Goal: Transaction & Acquisition: Purchase product/service

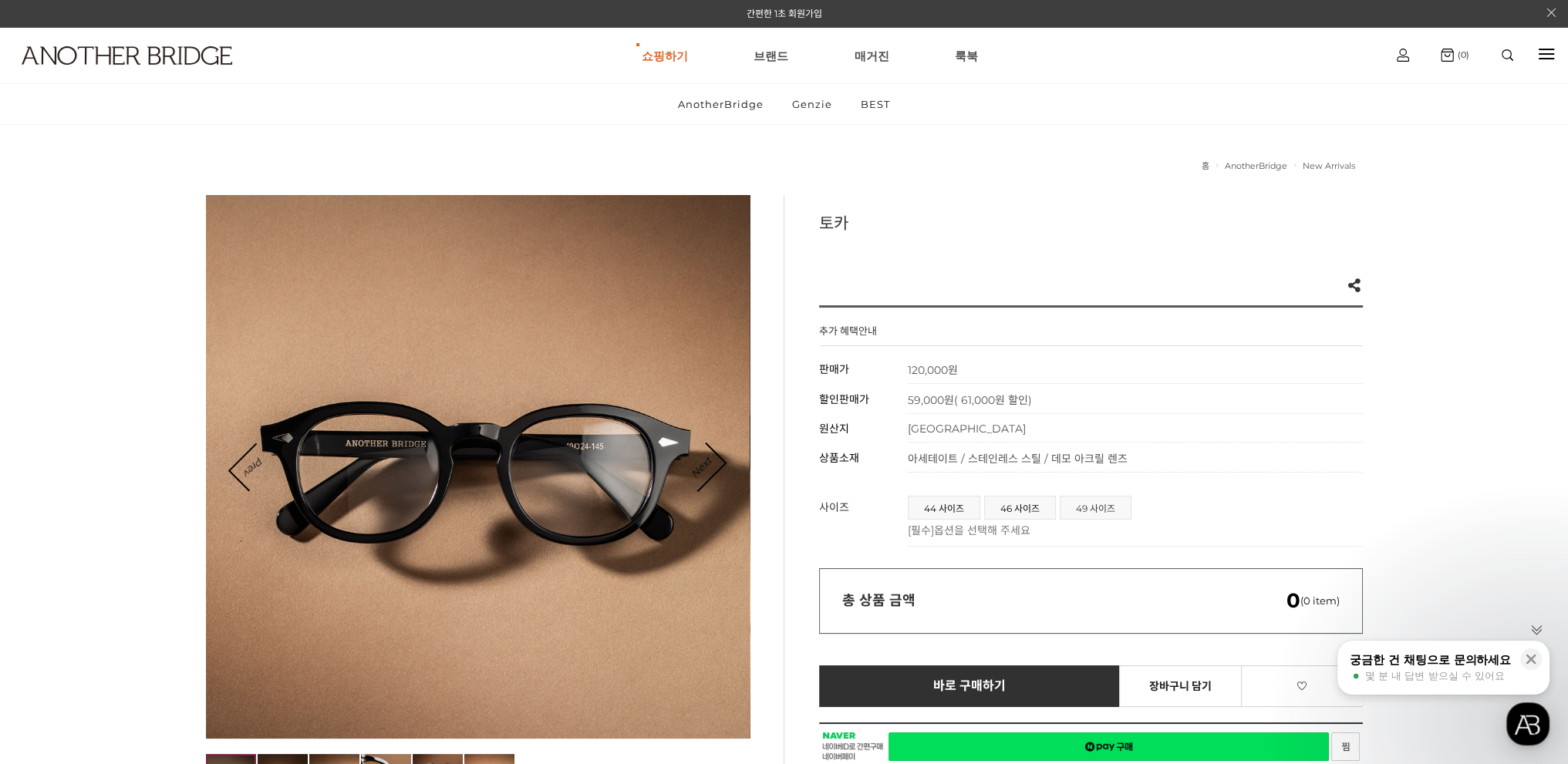
click at [1114, 509] on span "49 사이즈" at bounding box center [1095, 508] width 70 height 23
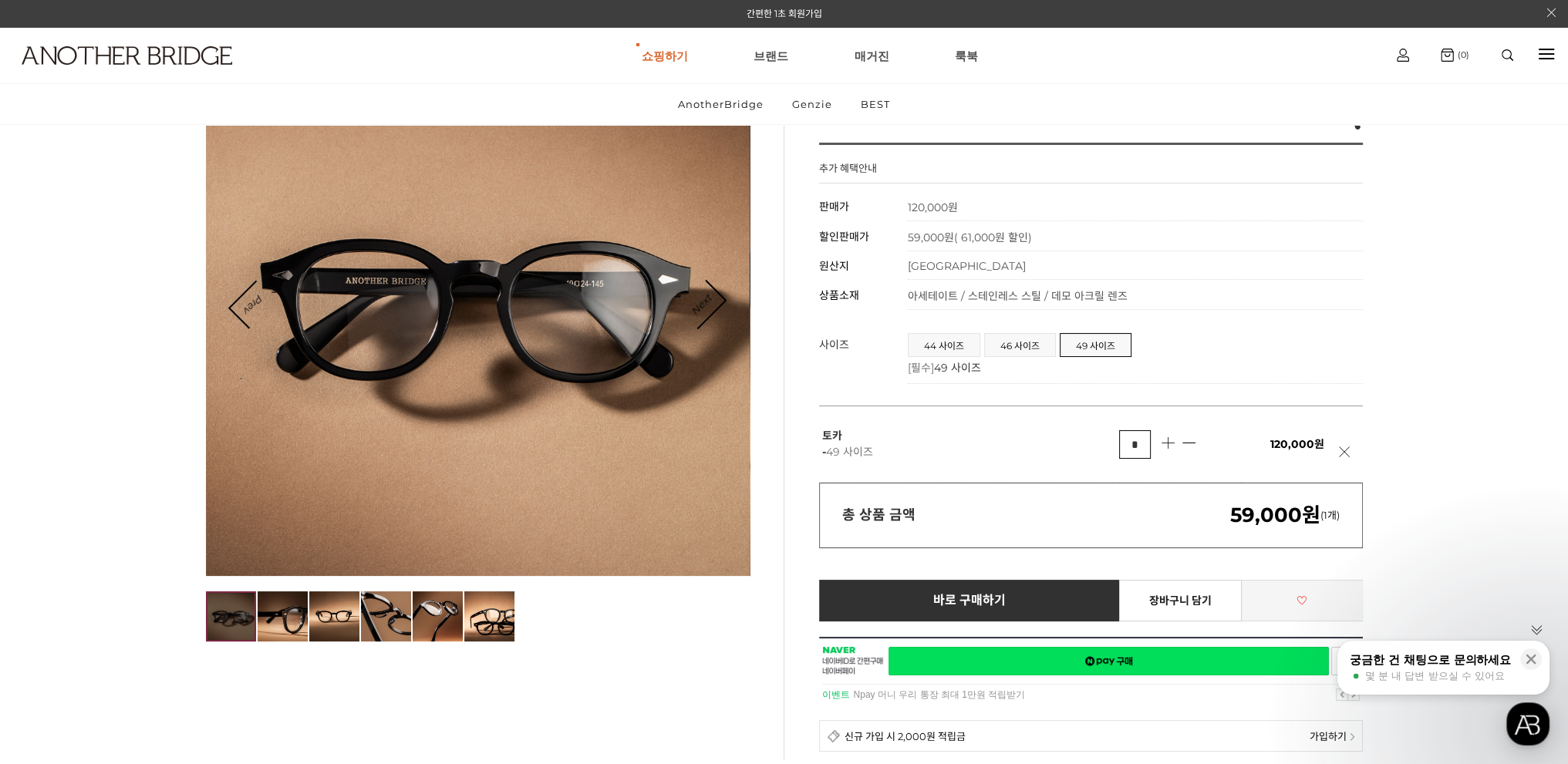
scroll to position [308, 0]
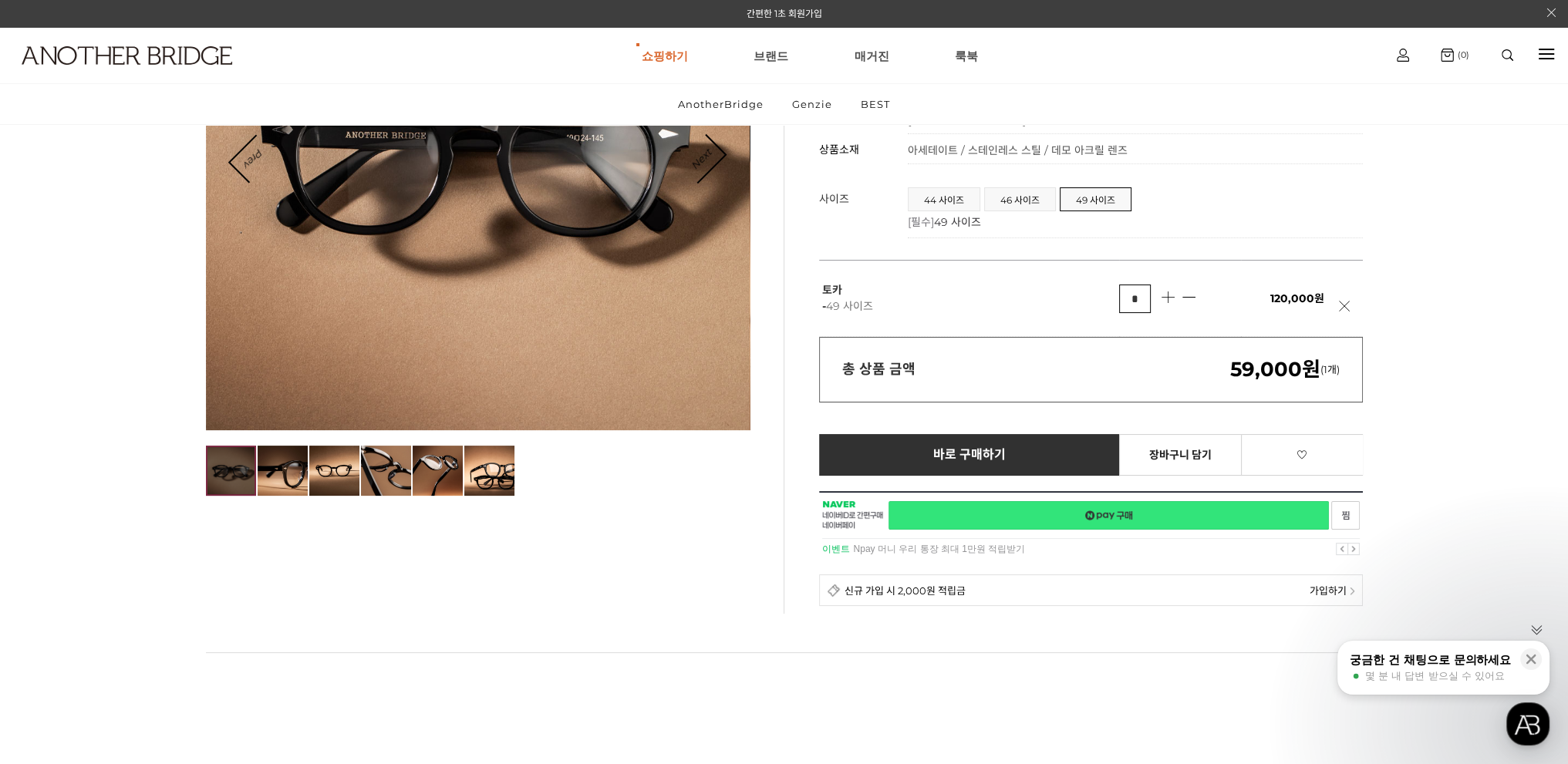
click at [1195, 516] on link "네이버페이 구매하기" at bounding box center [1108, 515] width 440 height 28
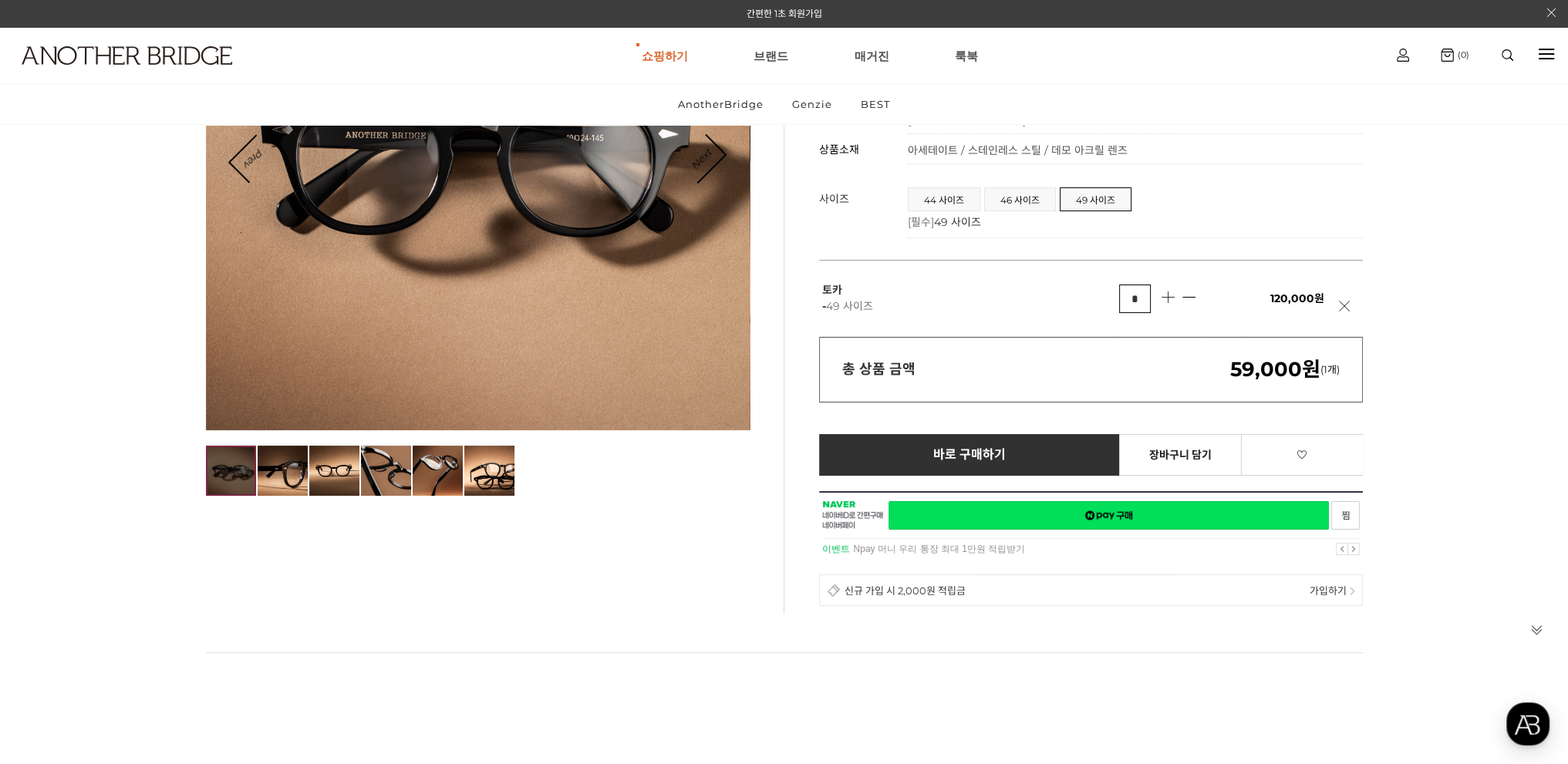
click at [1331, 588] on span "가입하기" at bounding box center [1328, 590] width 37 height 15
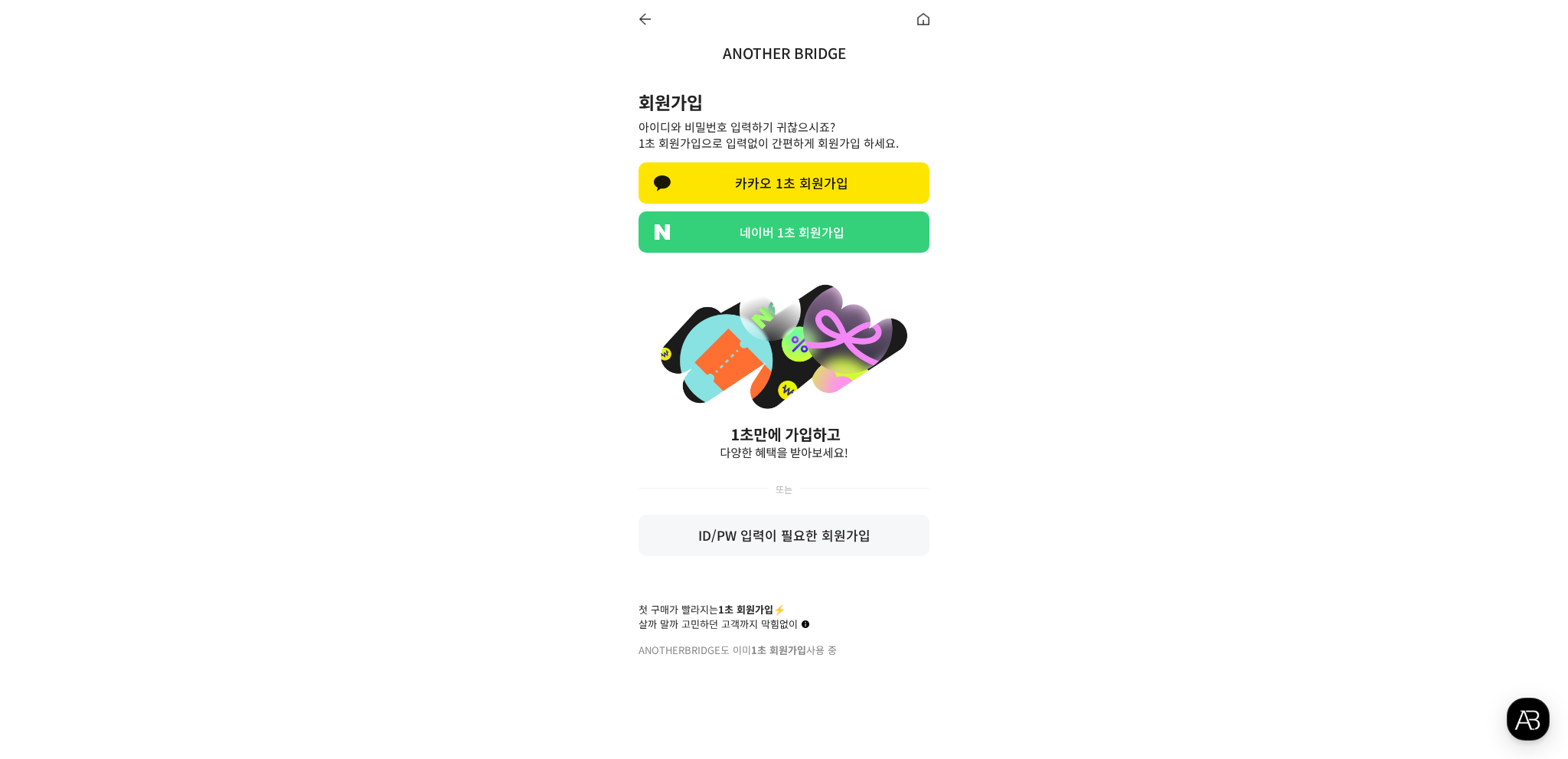
click at [770, 232] on link "네이버 1초 회원가입" at bounding box center [784, 232] width 291 height 41
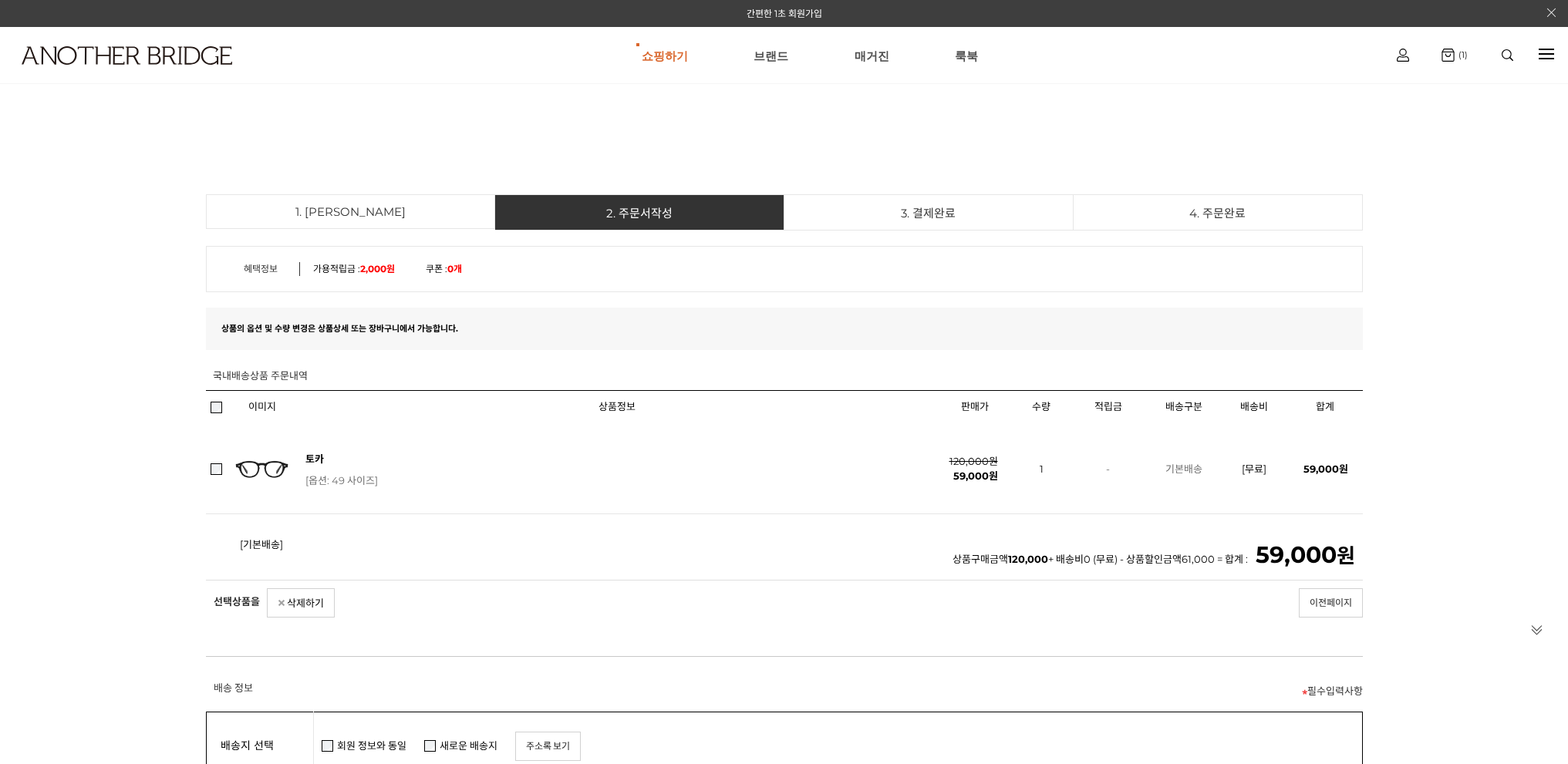
select select "***"
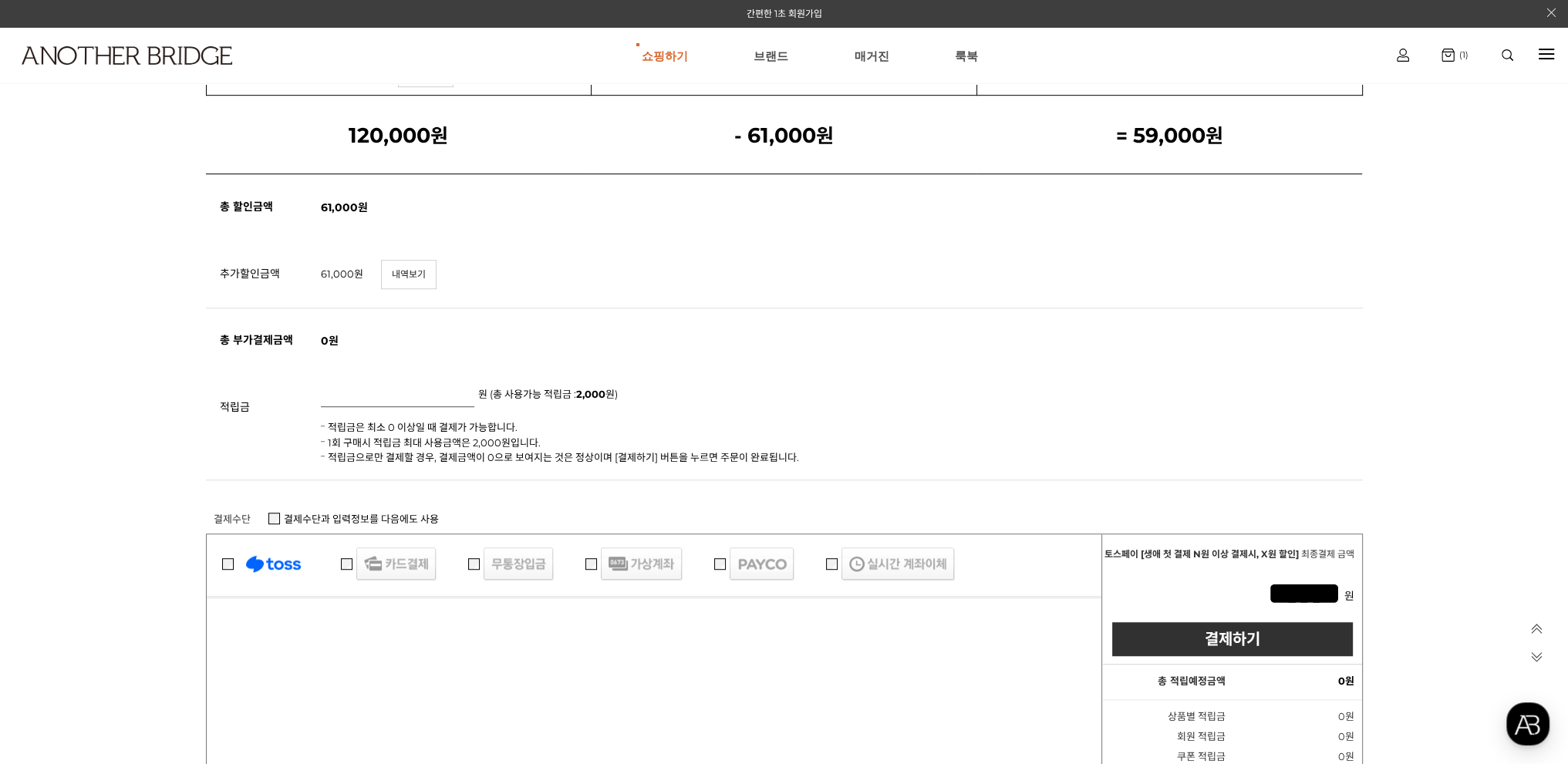
scroll to position [1233, 0]
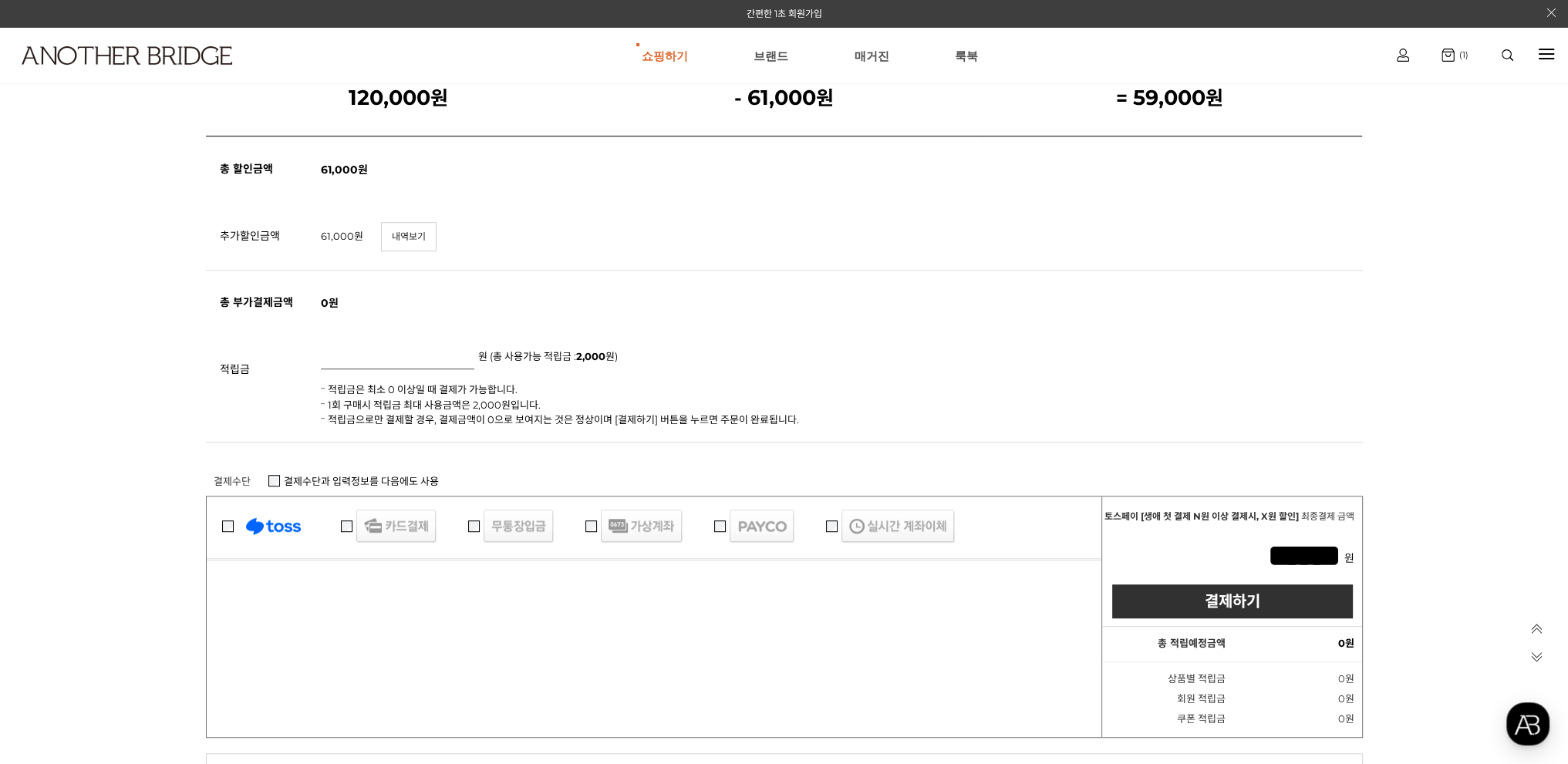
click at [279, 477] on span "결제수단과 입력정보를 다음에도 사용" at bounding box center [361, 479] width 186 height 13
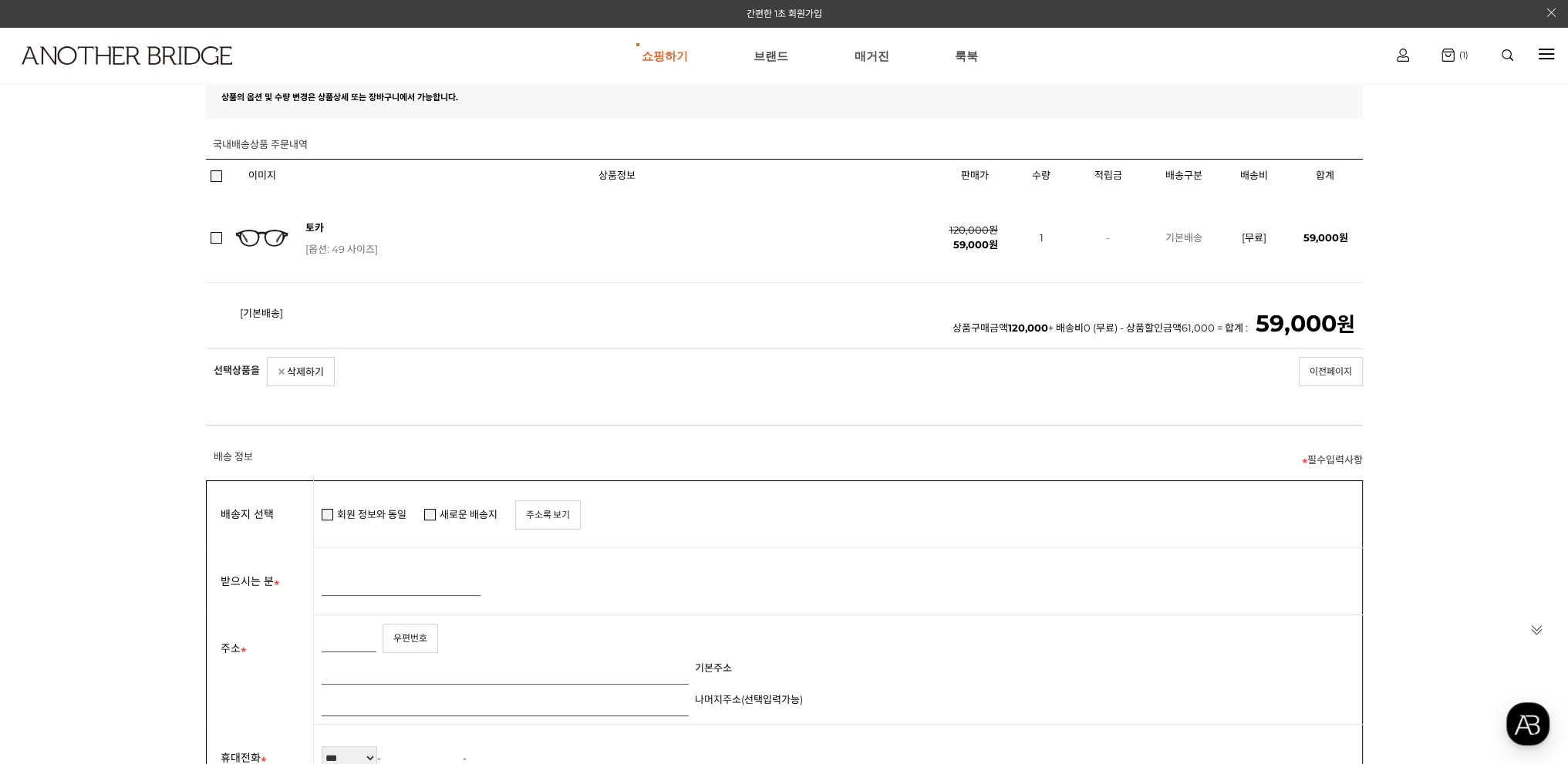
scroll to position [0, 0]
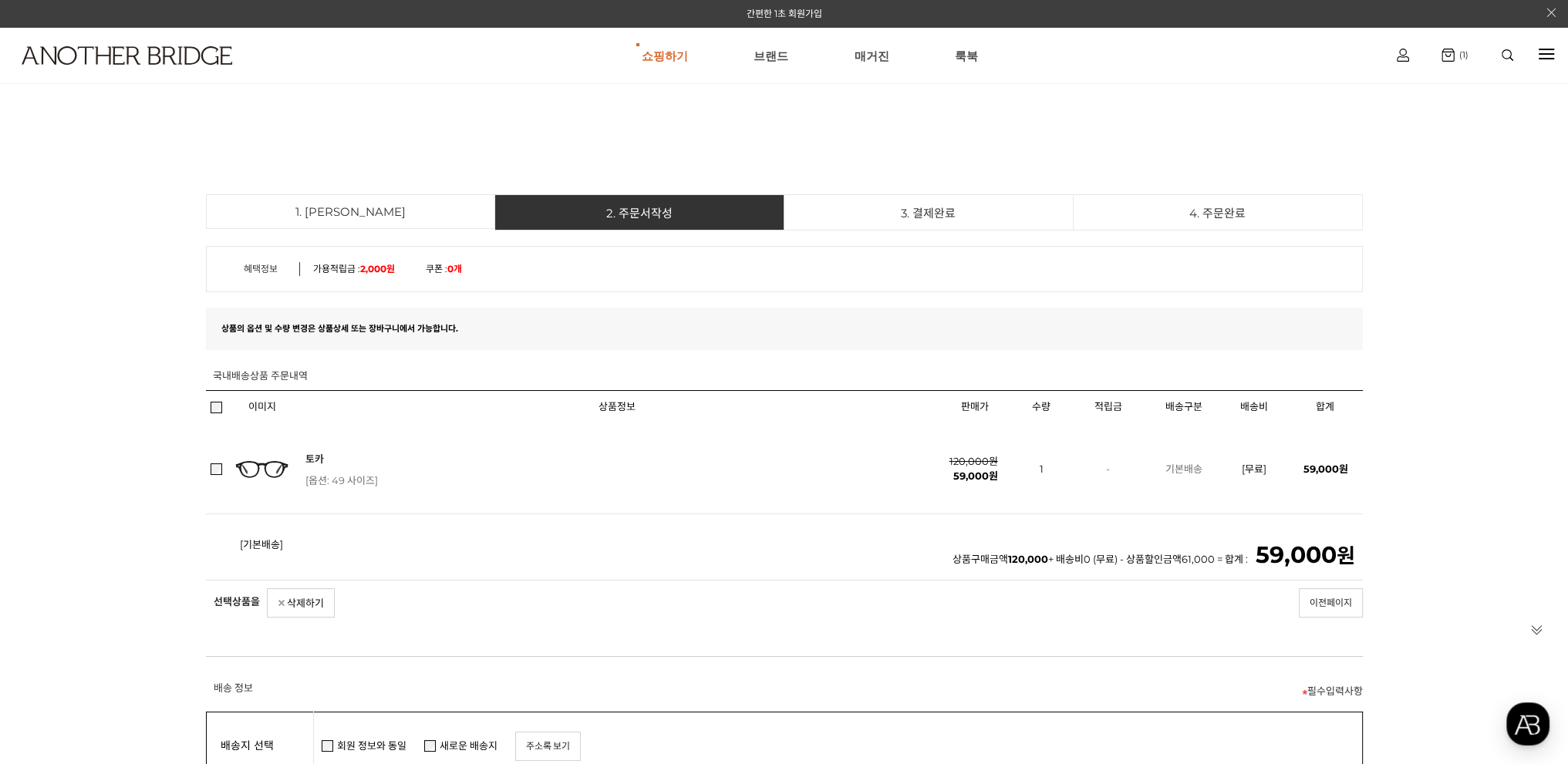
click at [316, 464] on link "토카" at bounding box center [315, 459] width 18 height 13
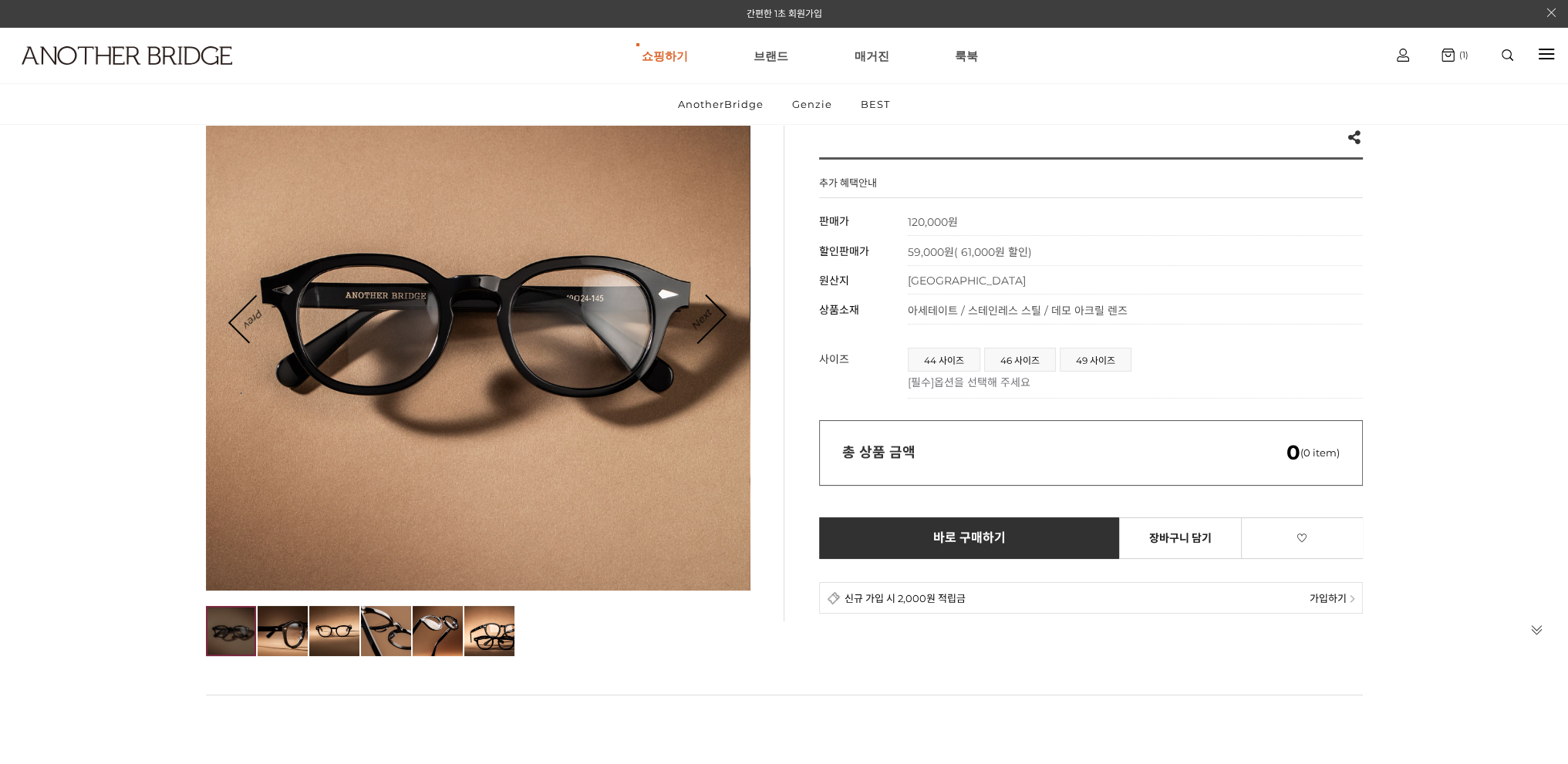
scroll to position [154, 0]
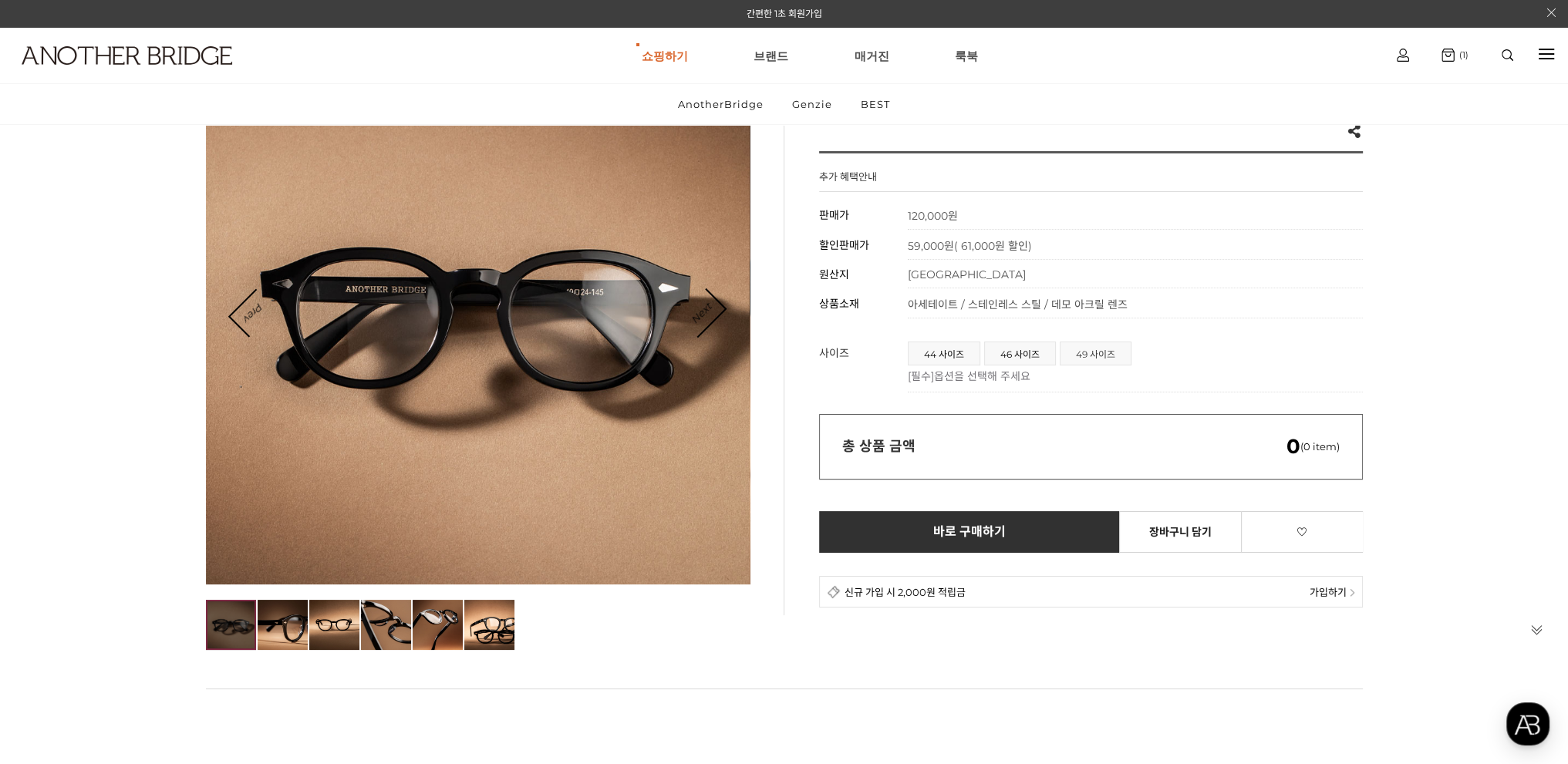
click at [1087, 353] on span "49 사이즈" at bounding box center [1095, 353] width 70 height 23
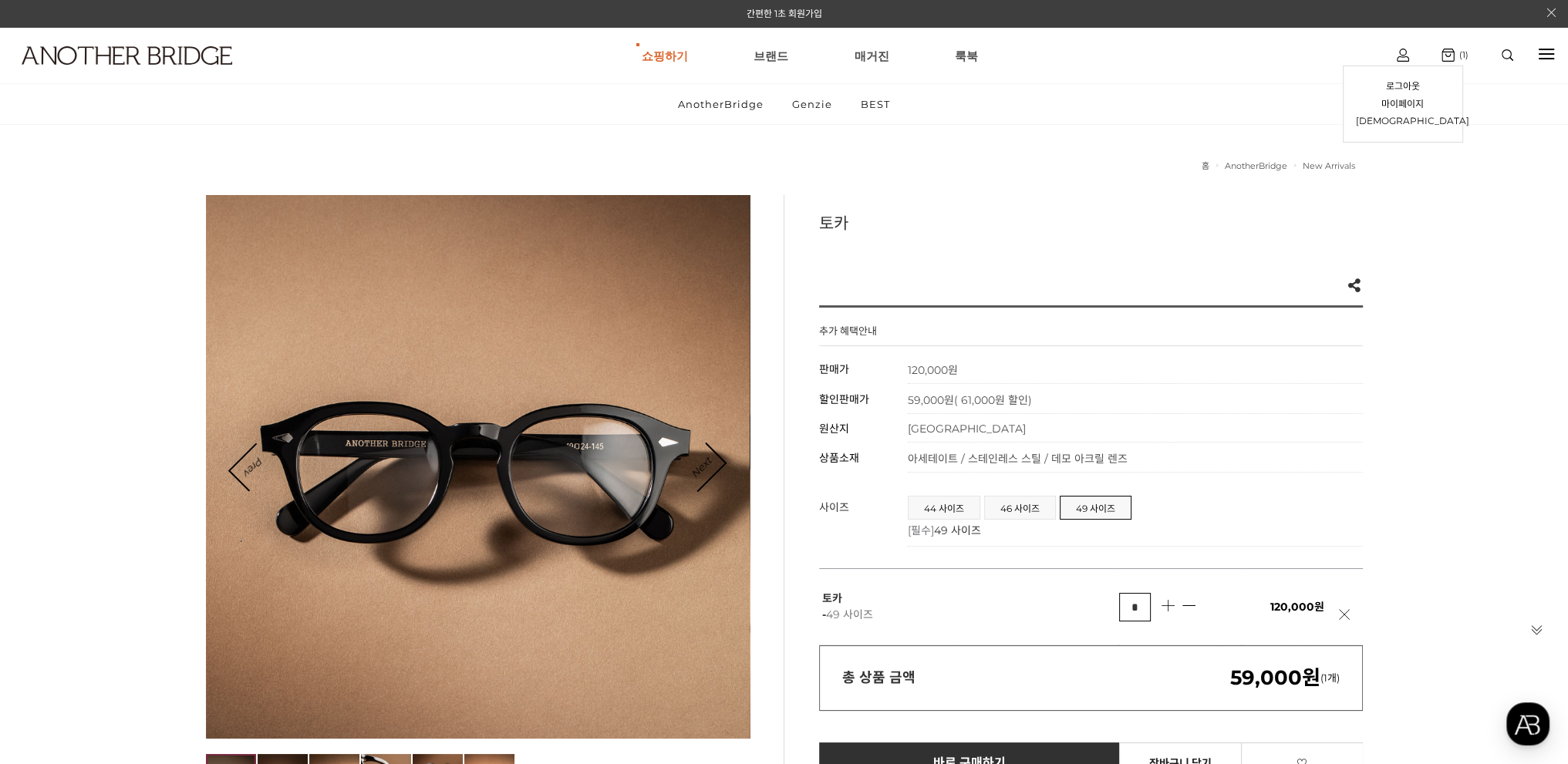
click at [1403, 64] on div "로그아웃 마이페이지 주문조회" at bounding box center [1403, 54] width 53 height 28
click at [1410, 101] on link "마이페이지" at bounding box center [1403, 105] width 94 height 18
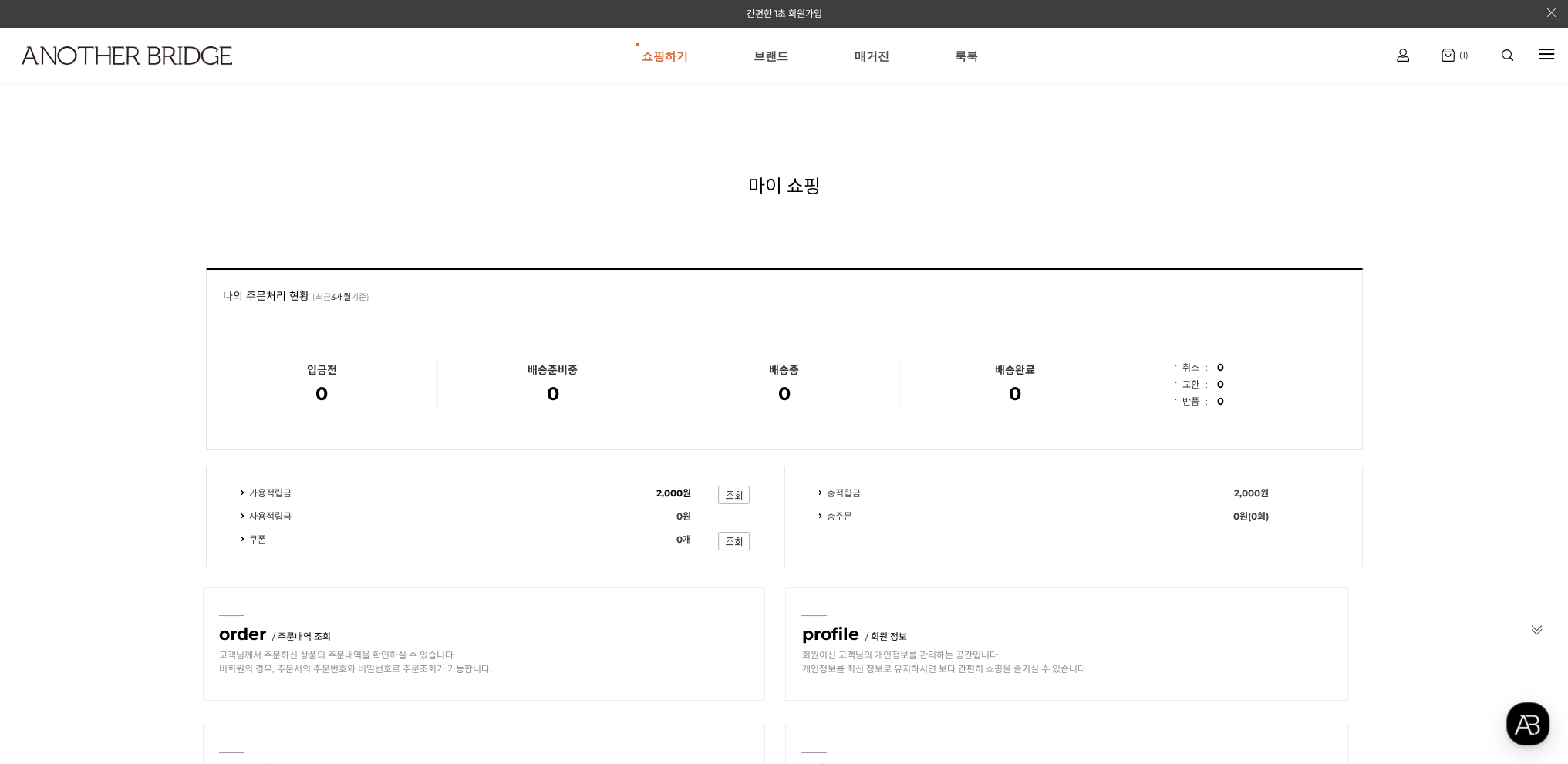
click at [1551, 51] on div at bounding box center [1545, 54] width 15 height 18
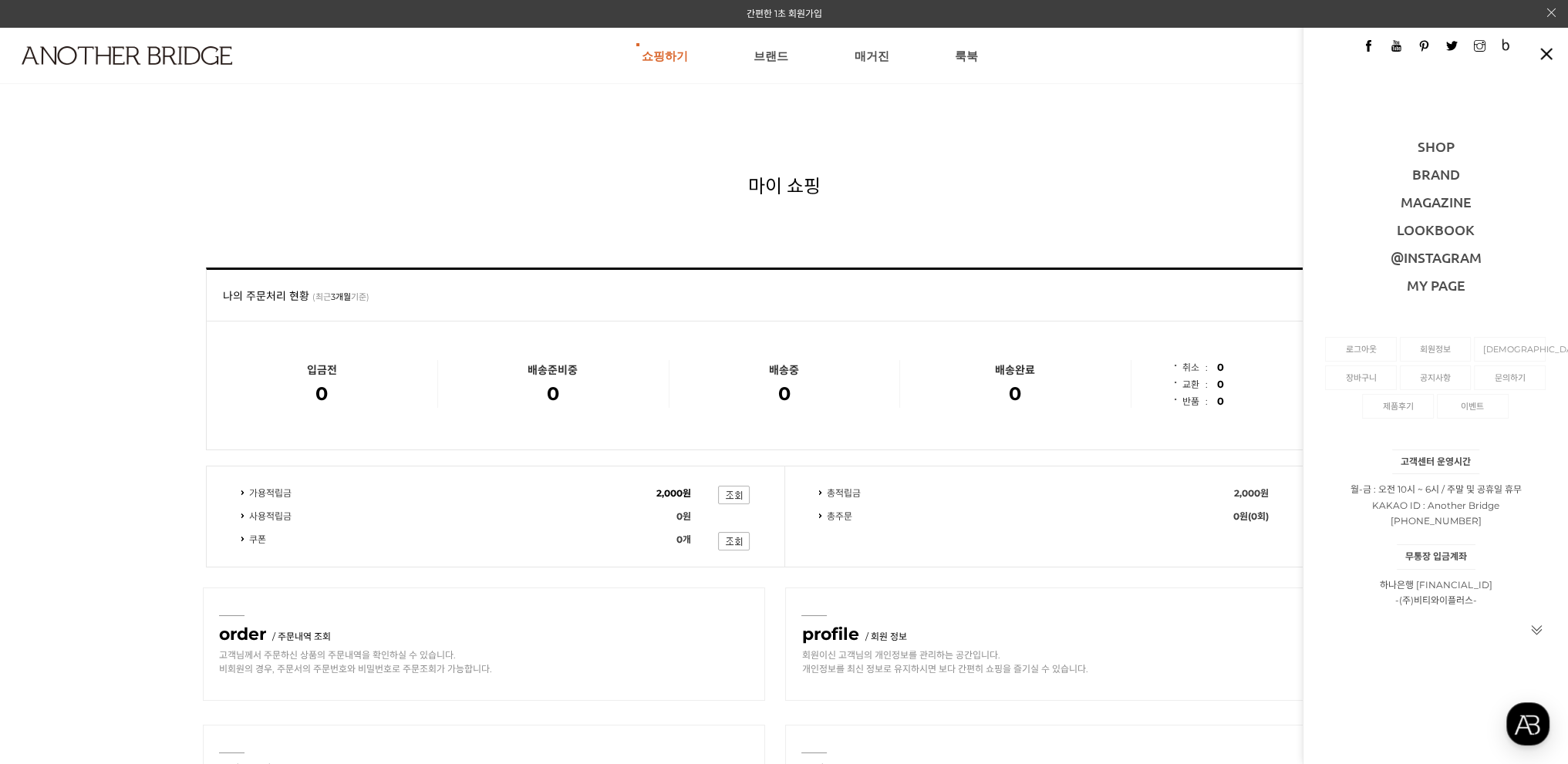
click at [1436, 334] on div "로그아웃 회원정보 주문조회 장바구니 공지사항 문의하기 제품후기 이벤트" at bounding box center [1436, 376] width 265 height 85
click at [1435, 344] on link "회원정보" at bounding box center [1435, 350] width 53 height 24
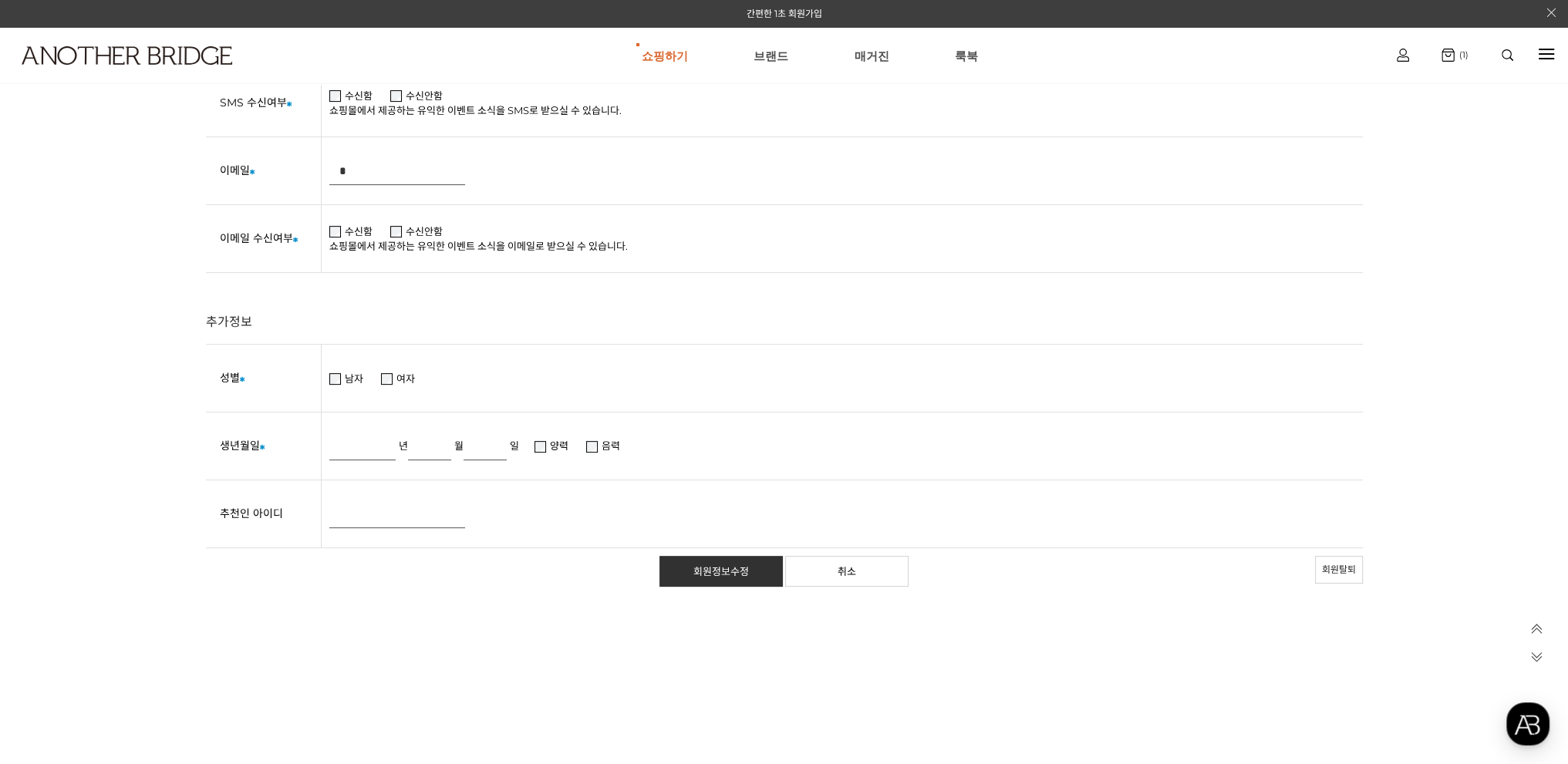
scroll to position [771, 0]
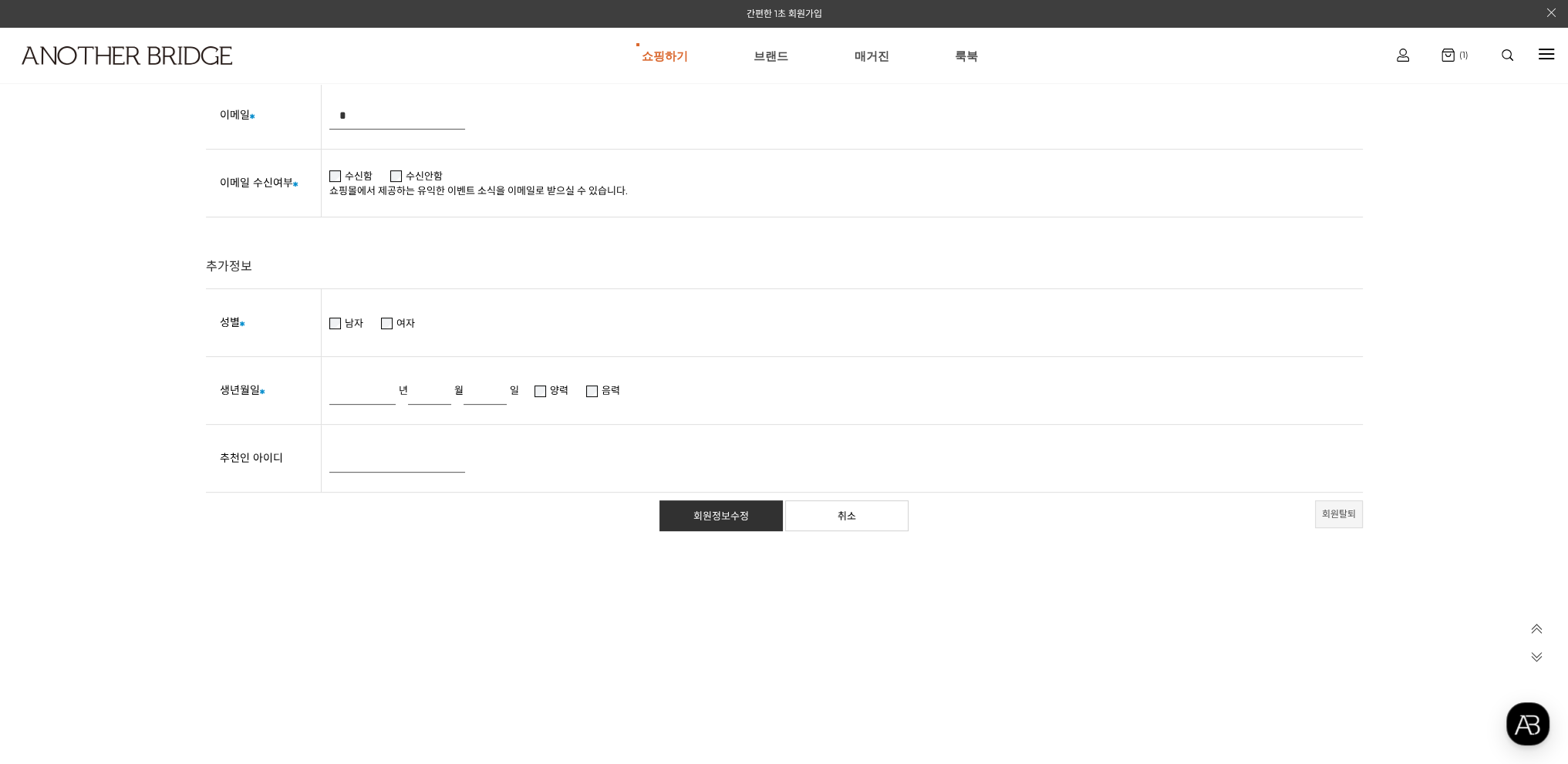
click at [1342, 512] on link "회원탈퇴" at bounding box center [1339, 514] width 48 height 28
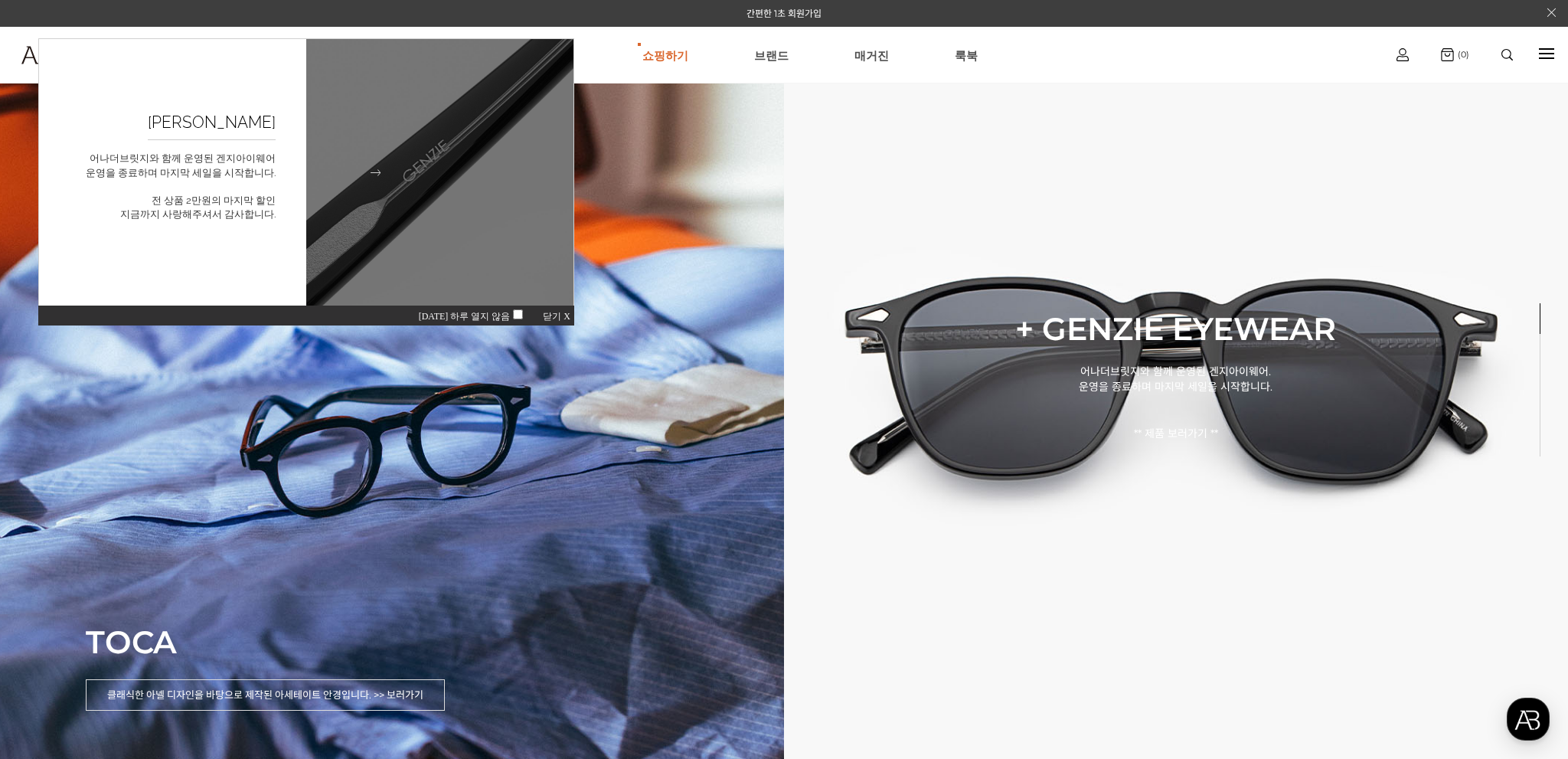
click at [460, 193] on img at bounding box center [440, 173] width 294 height 294
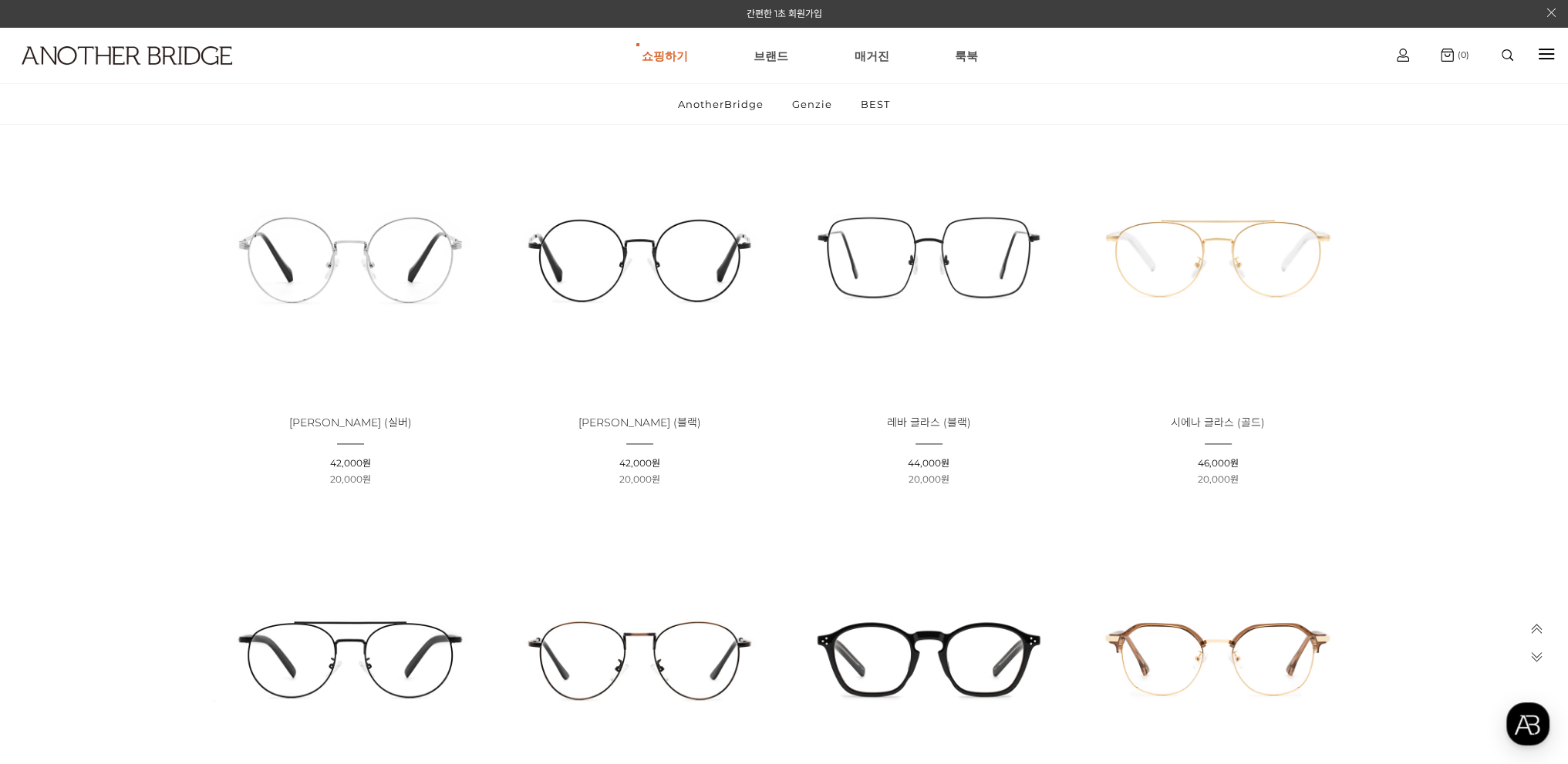
scroll to position [3238, 0]
